Goal: Task Accomplishment & Management: Manage account settings

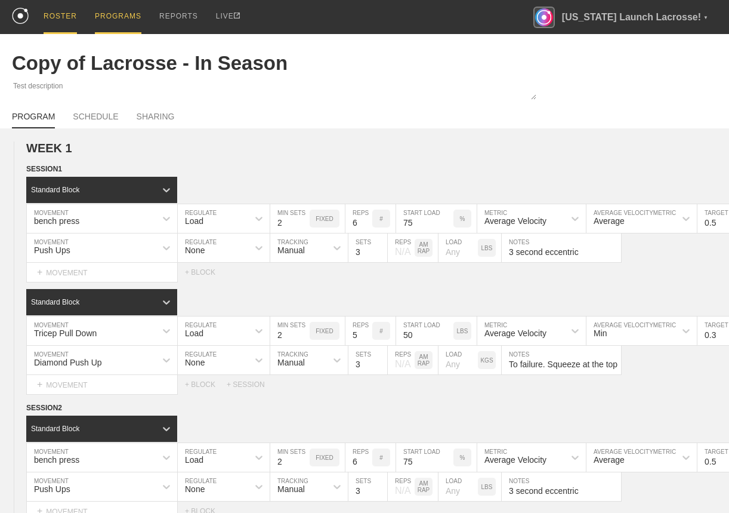
click at [58, 22] on div "ROSTER" at bounding box center [60, 17] width 33 height 34
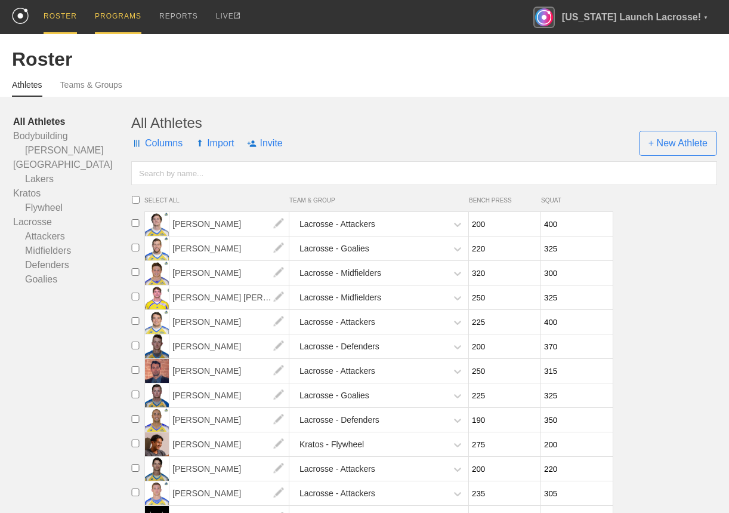
click at [119, 23] on div "PROGRAMS" at bounding box center [118, 17] width 47 height 34
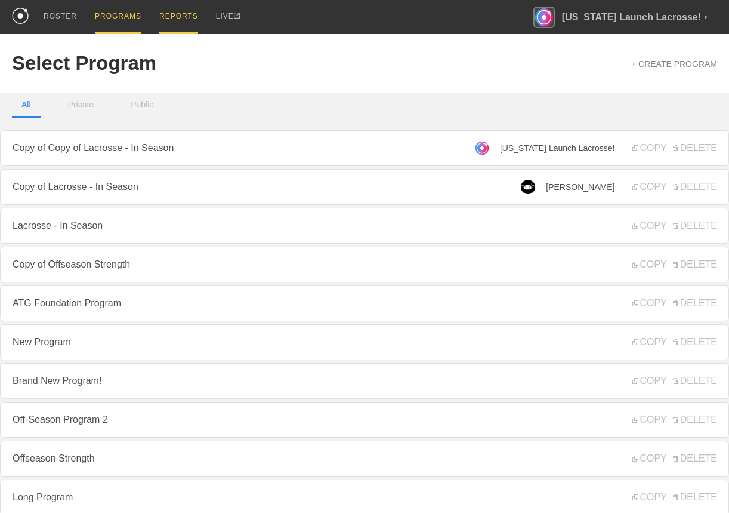
click at [173, 20] on div "REPORTS" at bounding box center [178, 17] width 39 height 34
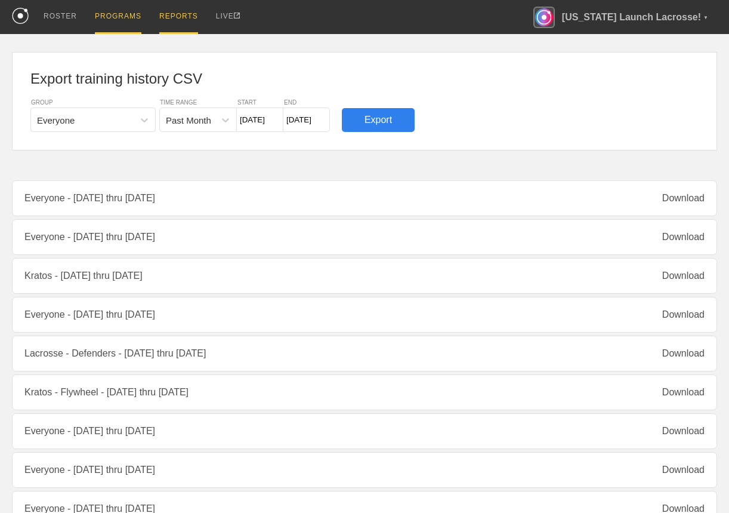
click at [117, 16] on div "PROGRAMS" at bounding box center [118, 17] width 47 height 34
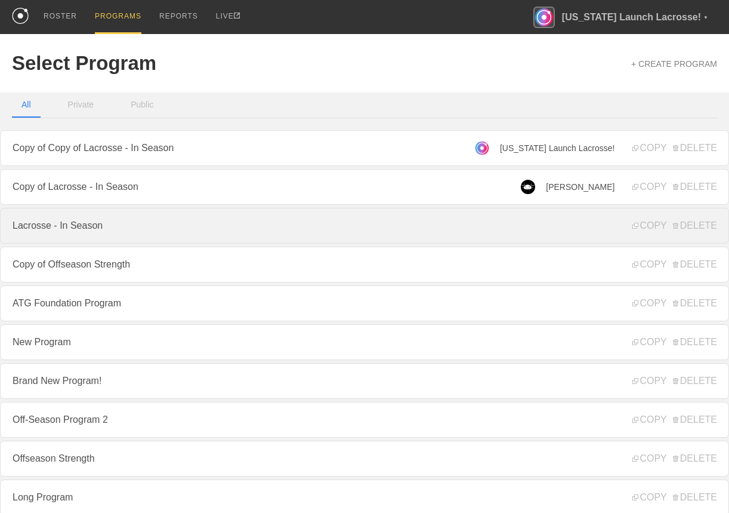
click at [102, 219] on link "Lacrosse - In Season" at bounding box center [364, 226] width 729 height 36
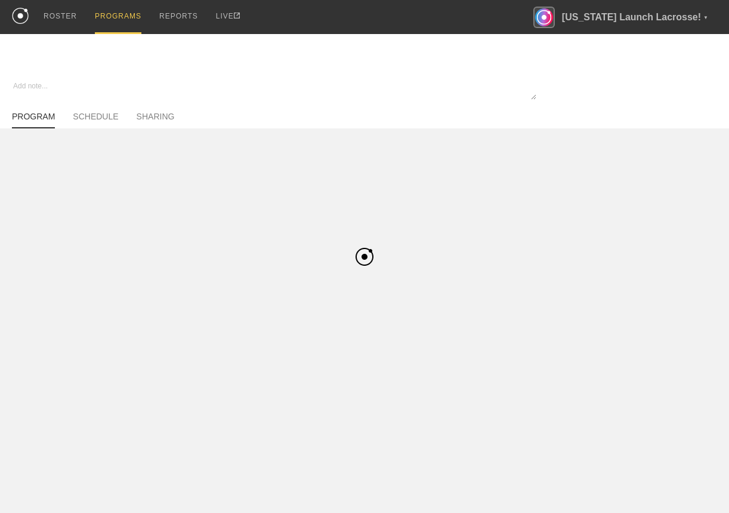
type textarea "x"
type input "Lacrosse - In Season"
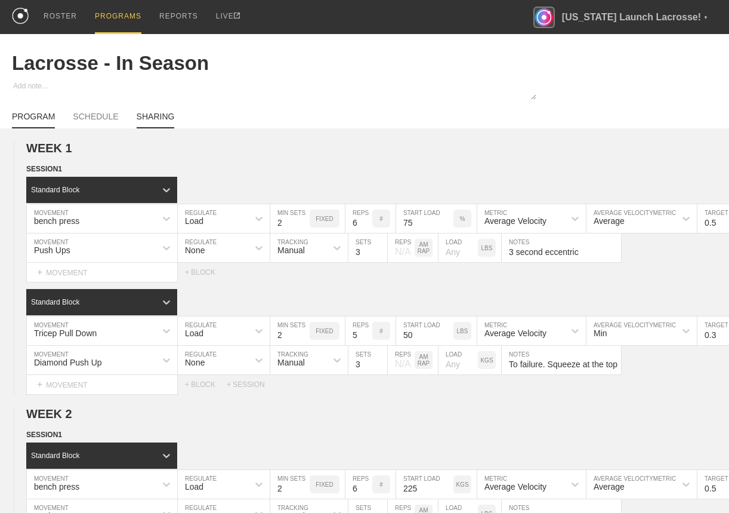
click at [147, 119] on link "SHARING" at bounding box center [156, 120] width 38 height 17
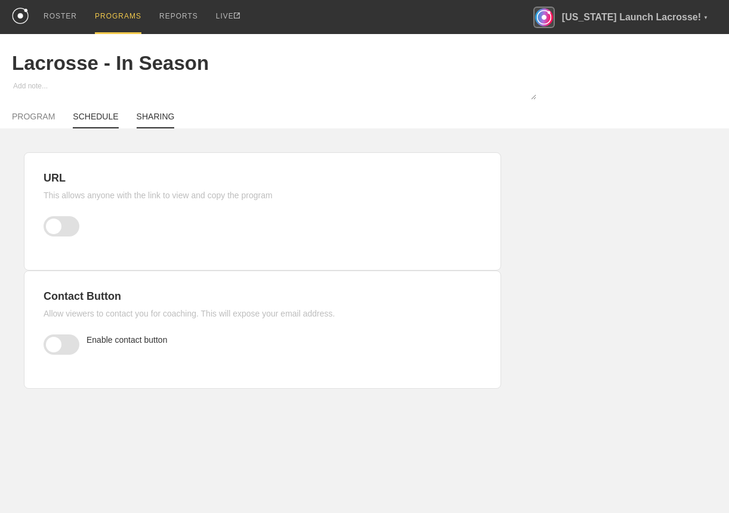
click at [94, 115] on link "SCHEDULE" at bounding box center [95, 120] width 45 height 17
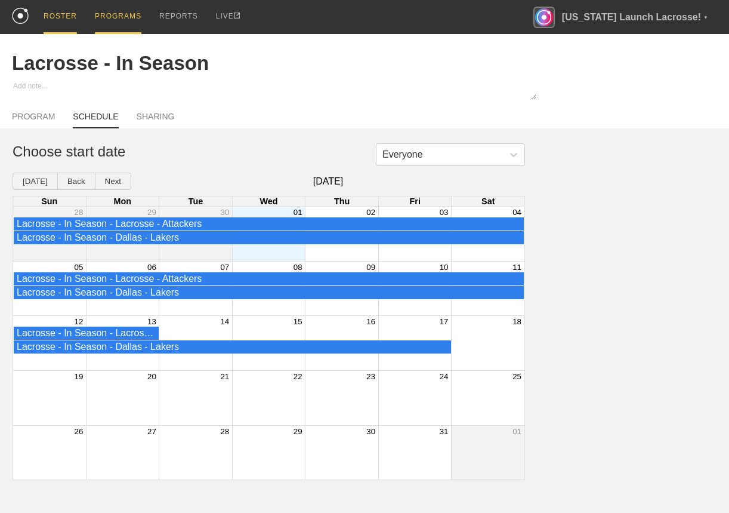
click at [60, 17] on div "ROSTER" at bounding box center [60, 17] width 33 height 34
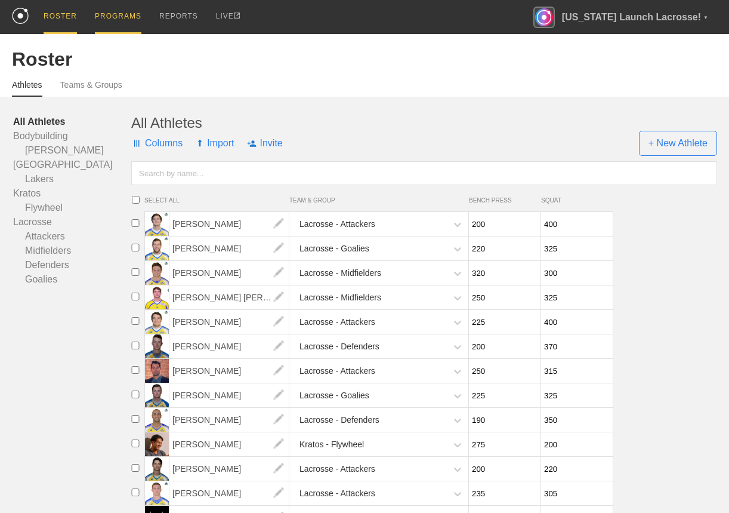
click at [112, 13] on div "PROGRAMS" at bounding box center [118, 17] width 47 height 34
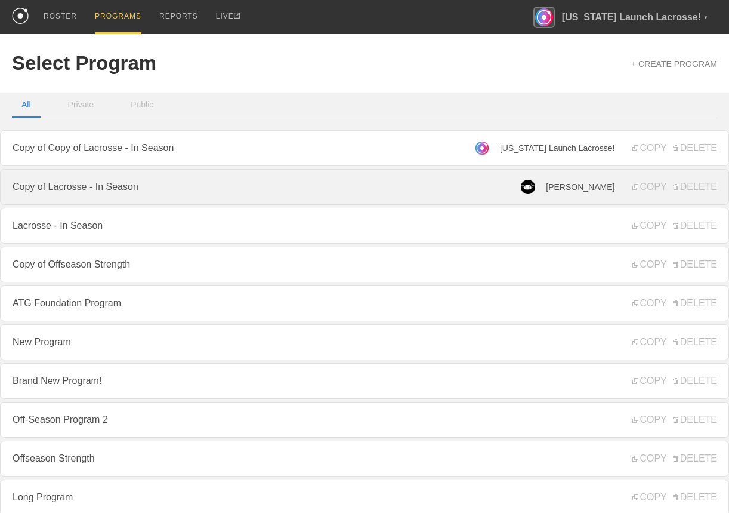
click at [122, 189] on link "Copy of Lacrosse - In Season" at bounding box center [364, 187] width 729 height 36
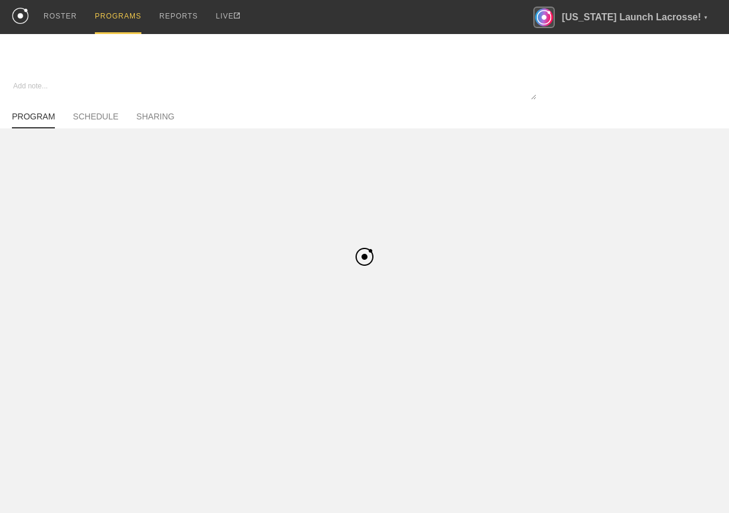
type textarea "x"
type input "Copy of Lacrosse - In Season"
type textarea "Test description"
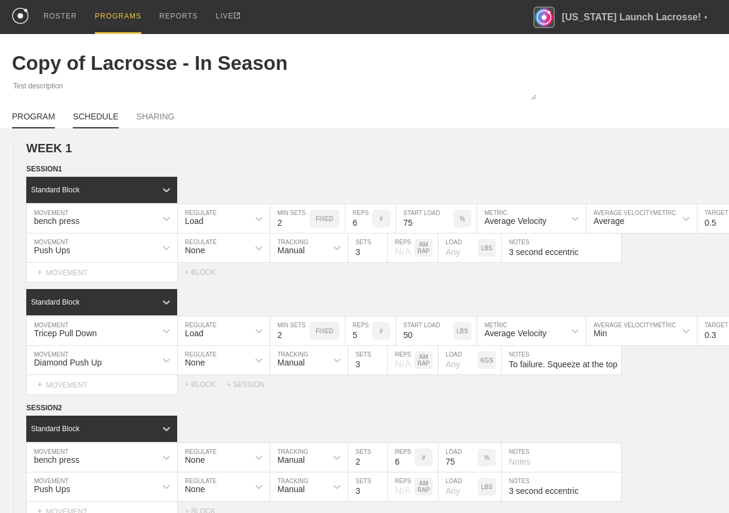
click at [98, 117] on link "SCHEDULE" at bounding box center [95, 120] width 45 height 17
type textarea "x"
